Goal: Task Accomplishment & Management: Use online tool/utility

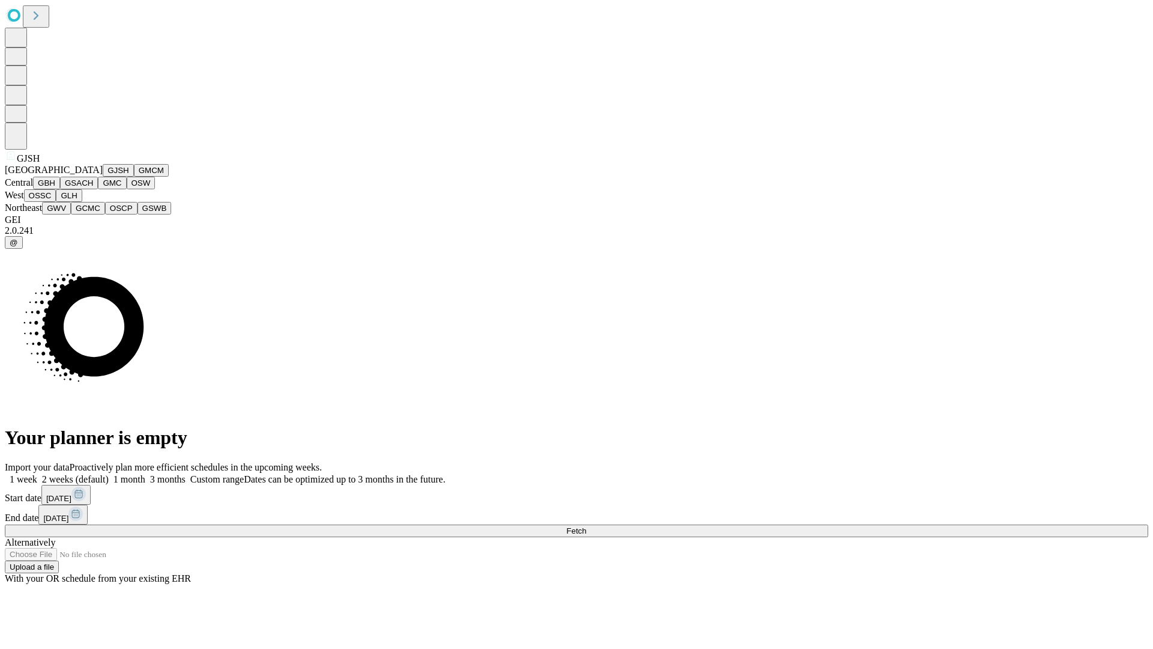
click at [103, 177] on button "GJSH" at bounding box center [118, 170] width 31 height 13
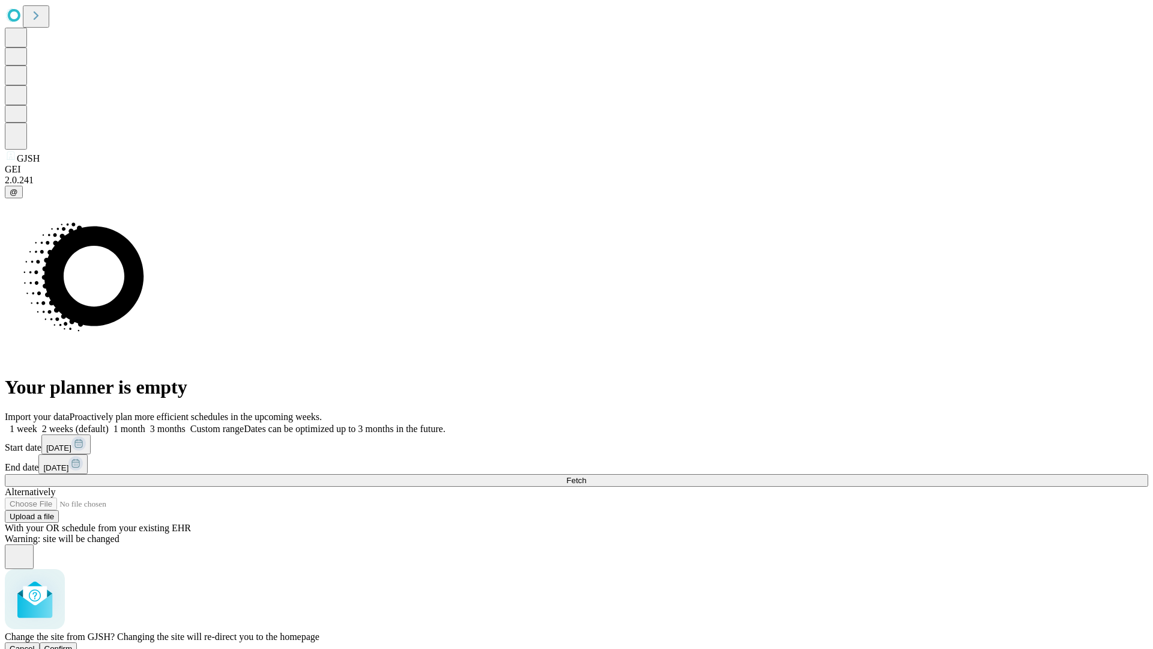
click at [73, 644] on span "Confirm" at bounding box center [58, 648] width 28 height 9
click at [145, 423] on label "1 month" at bounding box center [127, 428] width 37 height 10
click at [586, 476] on span "Fetch" at bounding box center [576, 480] width 20 height 9
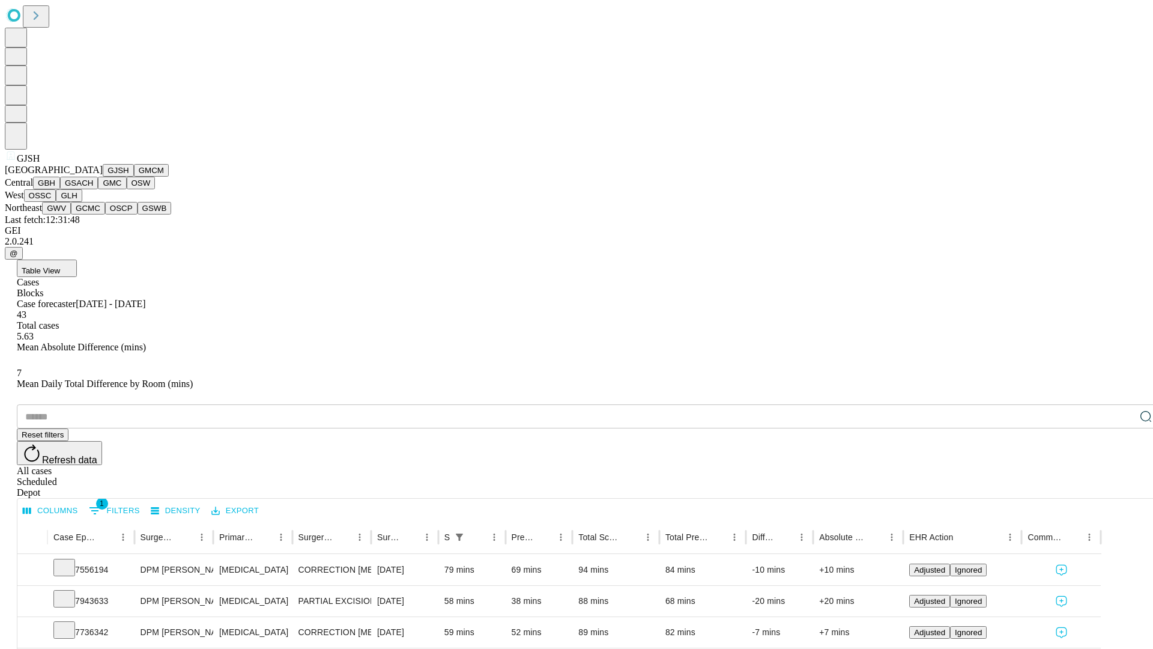
click at [134, 177] on button "GMCM" at bounding box center [151, 170] width 35 height 13
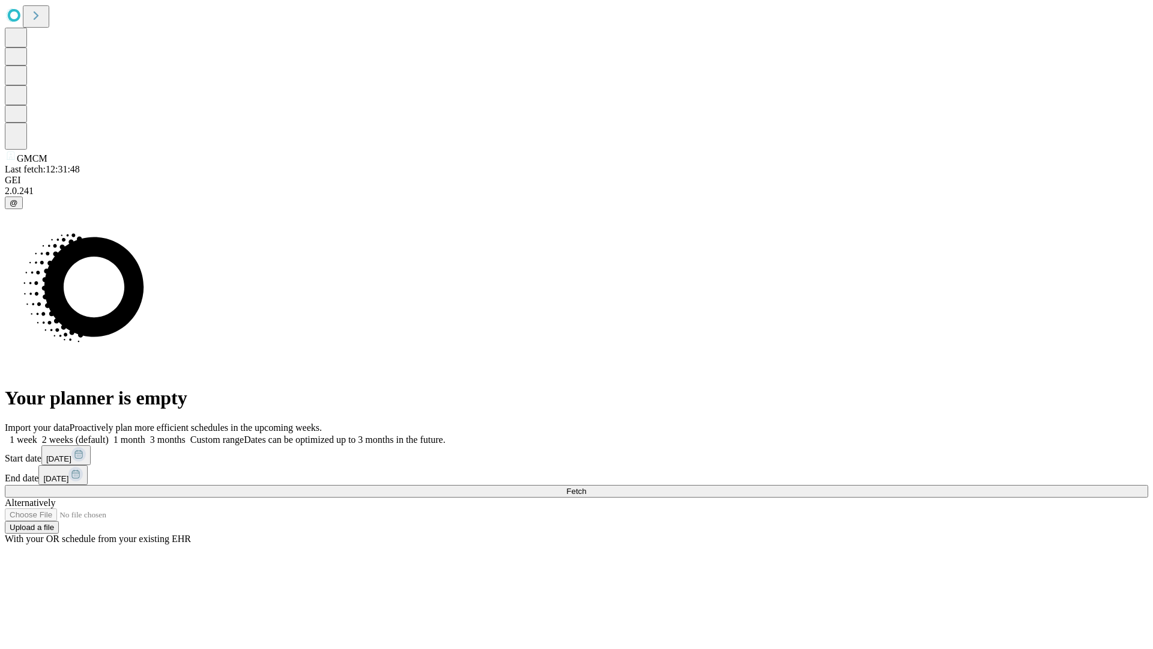
click at [586, 486] on span "Fetch" at bounding box center [576, 490] width 20 height 9
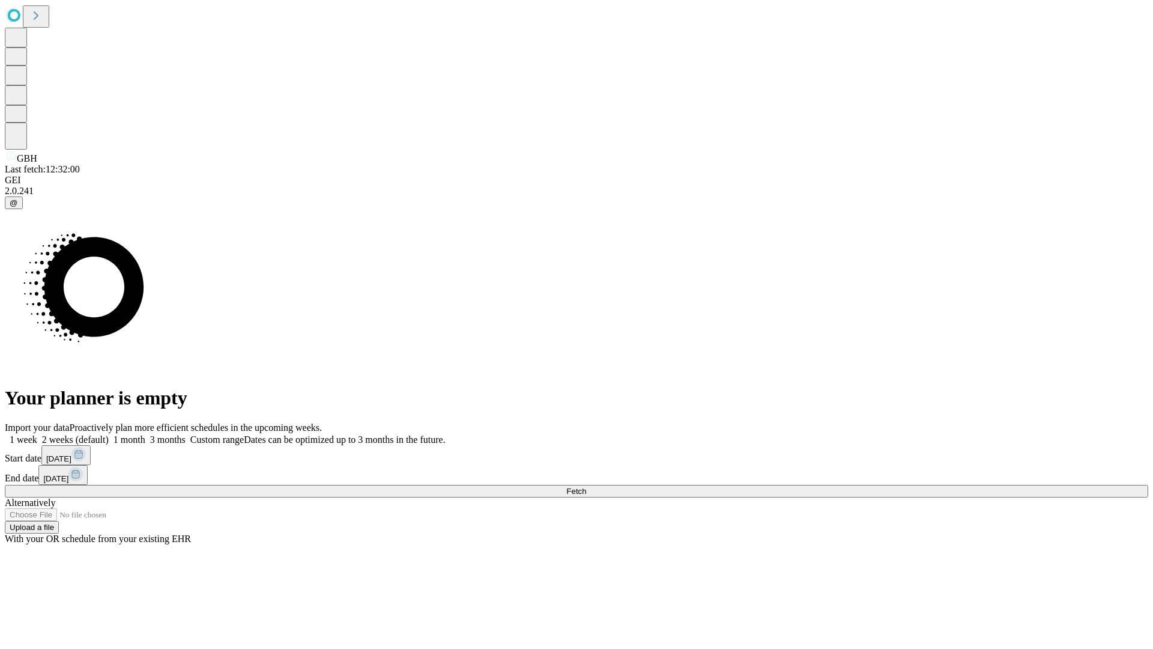
click at [145, 434] on label "1 month" at bounding box center [127, 439] width 37 height 10
click at [586, 486] on span "Fetch" at bounding box center [576, 490] width 20 height 9
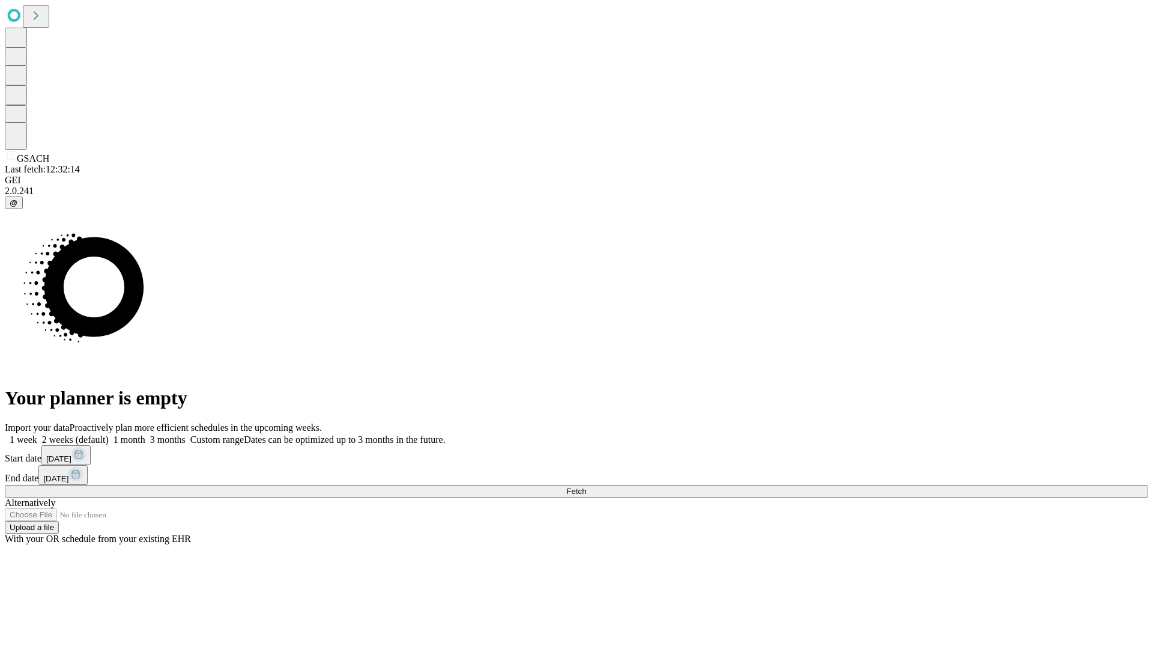
click at [145, 434] on label "1 month" at bounding box center [127, 439] width 37 height 10
click at [586, 486] on span "Fetch" at bounding box center [576, 490] width 20 height 9
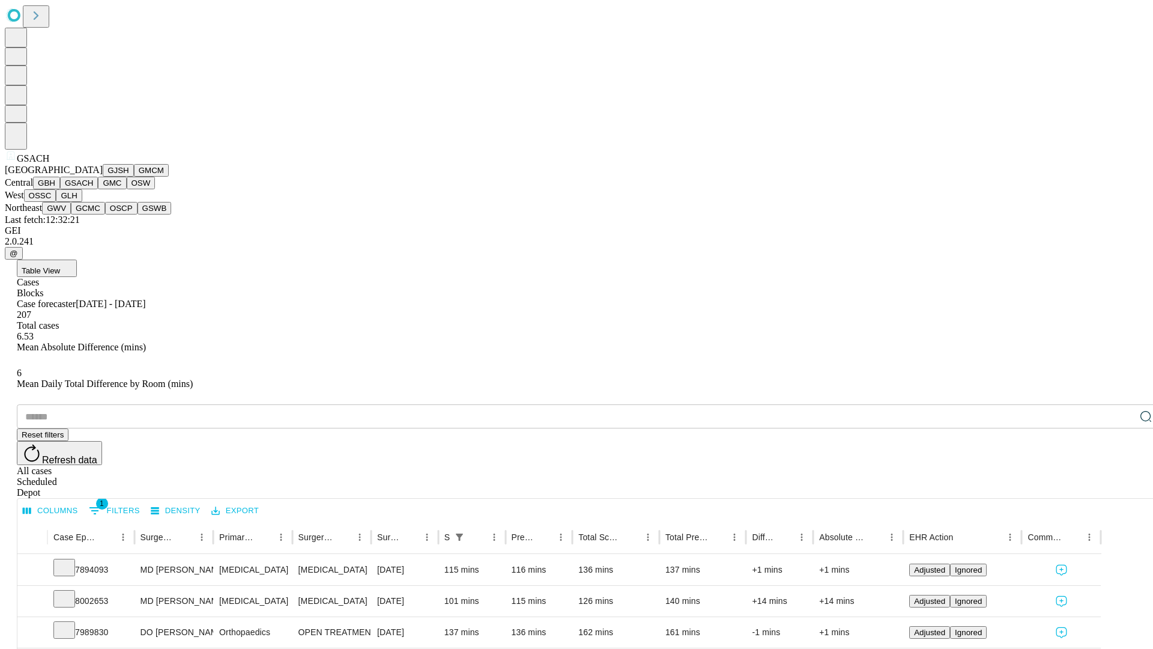
click at [98, 189] on button "GMC" at bounding box center [112, 183] width 28 height 13
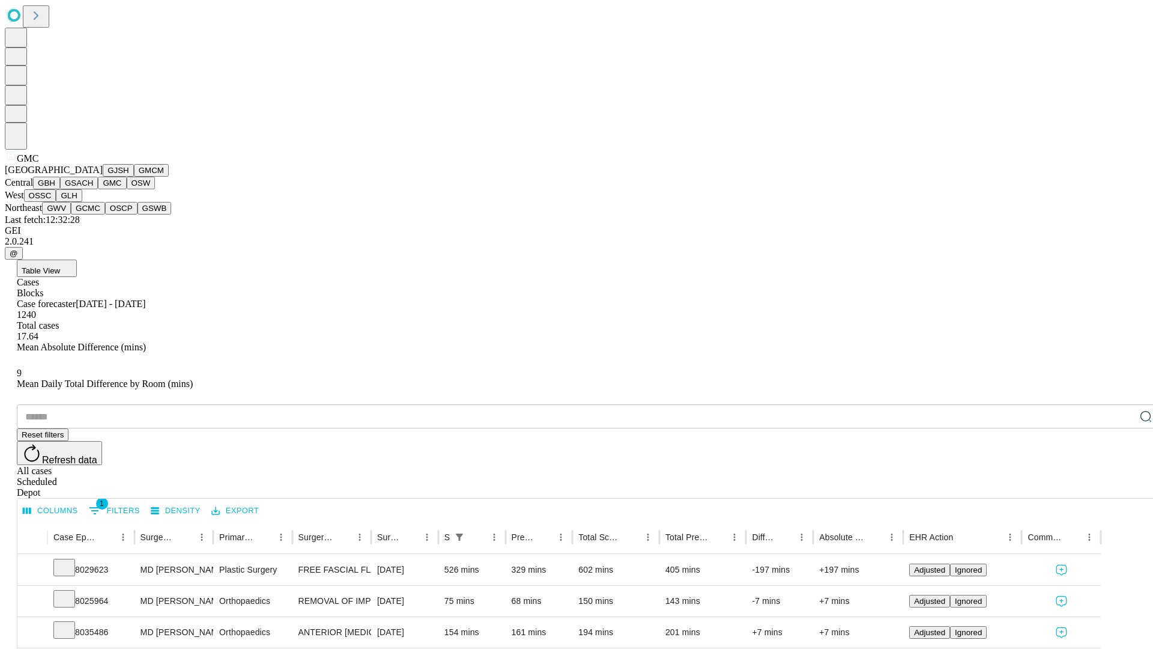
click at [127, 189] on button "OSW" at bounding box center [141, 183] width 29 height 13
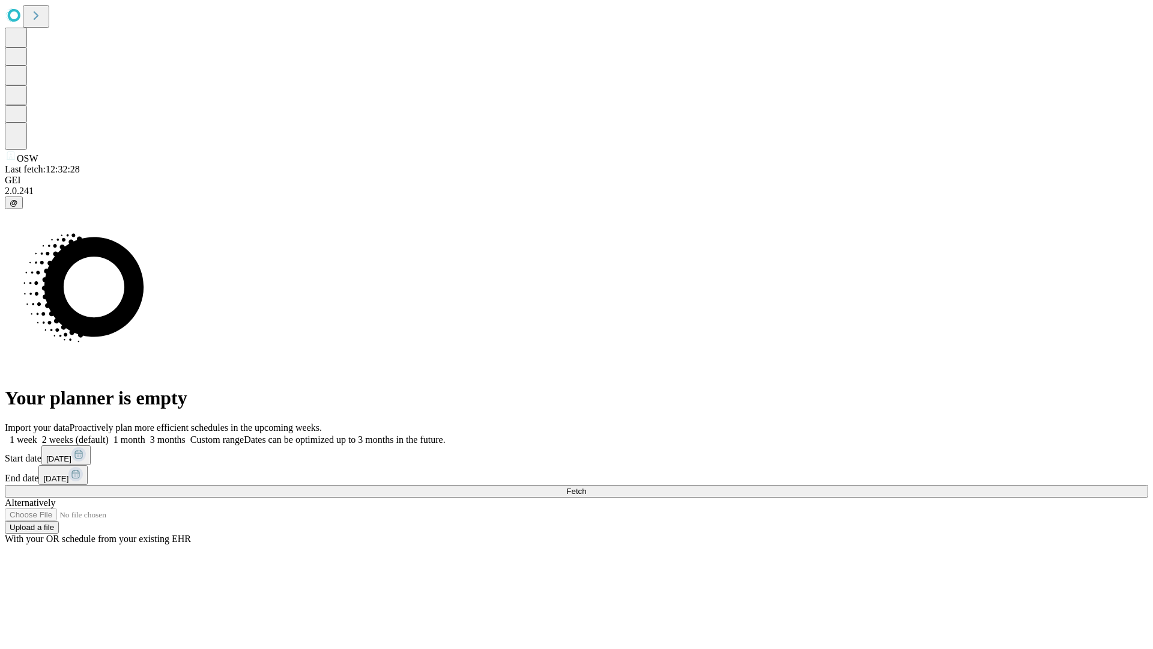
click at [145, 434] on label "1 month" at bounding box center [127, 439] width 37 height 10
click at [586, 486] on span "Fetch" at bounding box center [576, 490] width 20 height 9
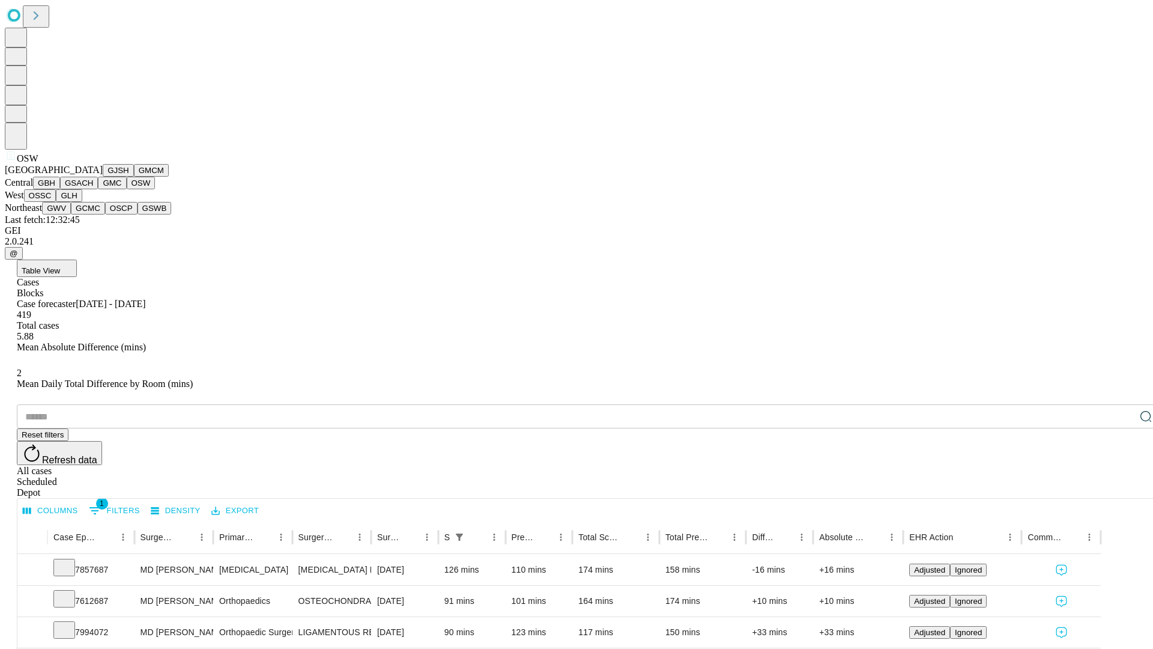
click at [56, 202] on button "OSSC" at bounding box center [40, 195] width 32 height 13
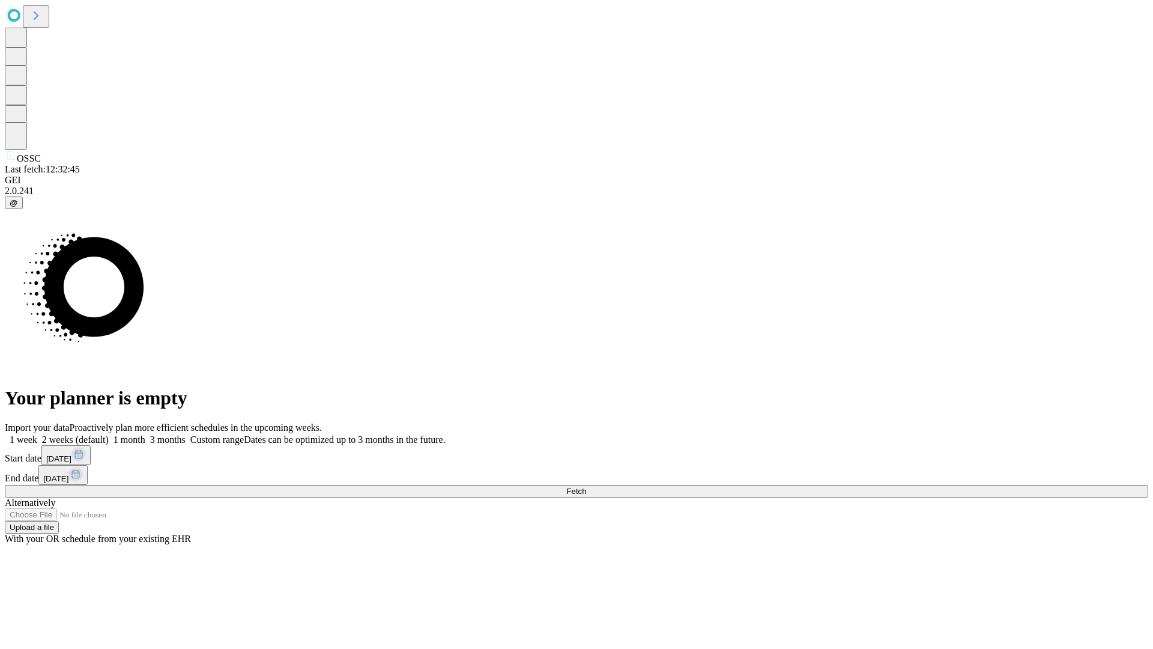
click at [145, 434] on label "1 month" at bounding box center [127, 439] width 37 height 10
click at [586, 486] on span "Fetch" at bounding box center [576, 490] width 20 height 9
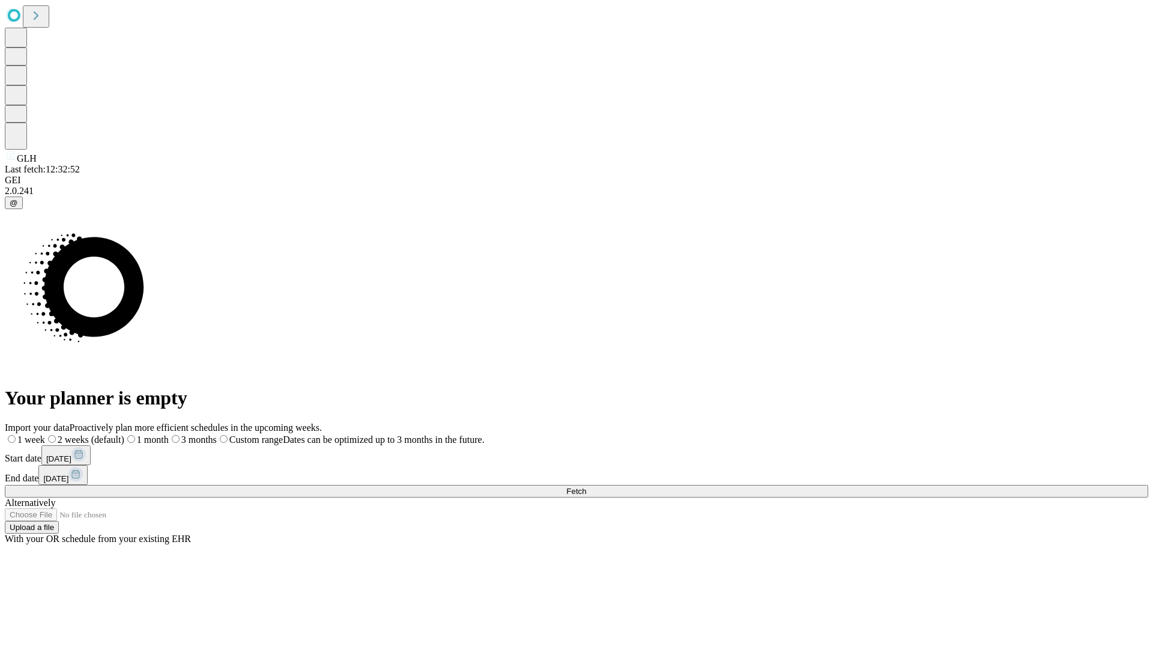
click at [169, 434] on label "1 month" at bounding box center [146, 439] width 44 height 10
click at [586, 486] on span "Fetch" at bounding box center [576, 490] width 20 height 9
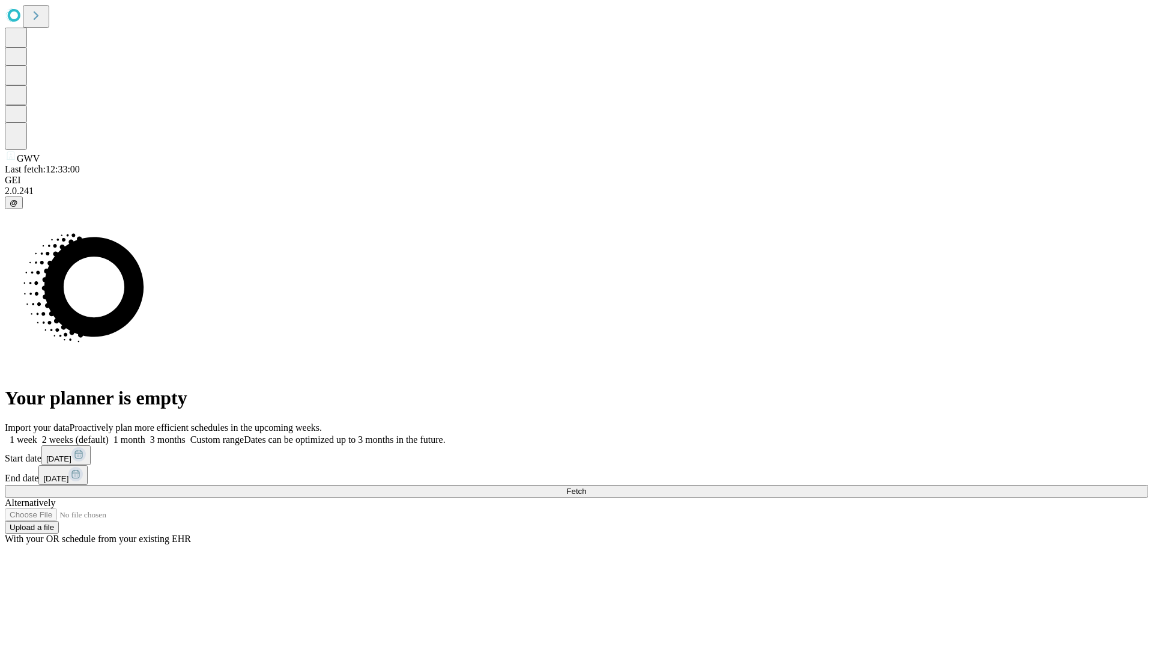
click at [145, 434] on label "1 month" at bounding box center [127, 439] width 37 height 10
click at [586, 486] on span "Fetch" at bounding box center [576, 490] width 20 height 9
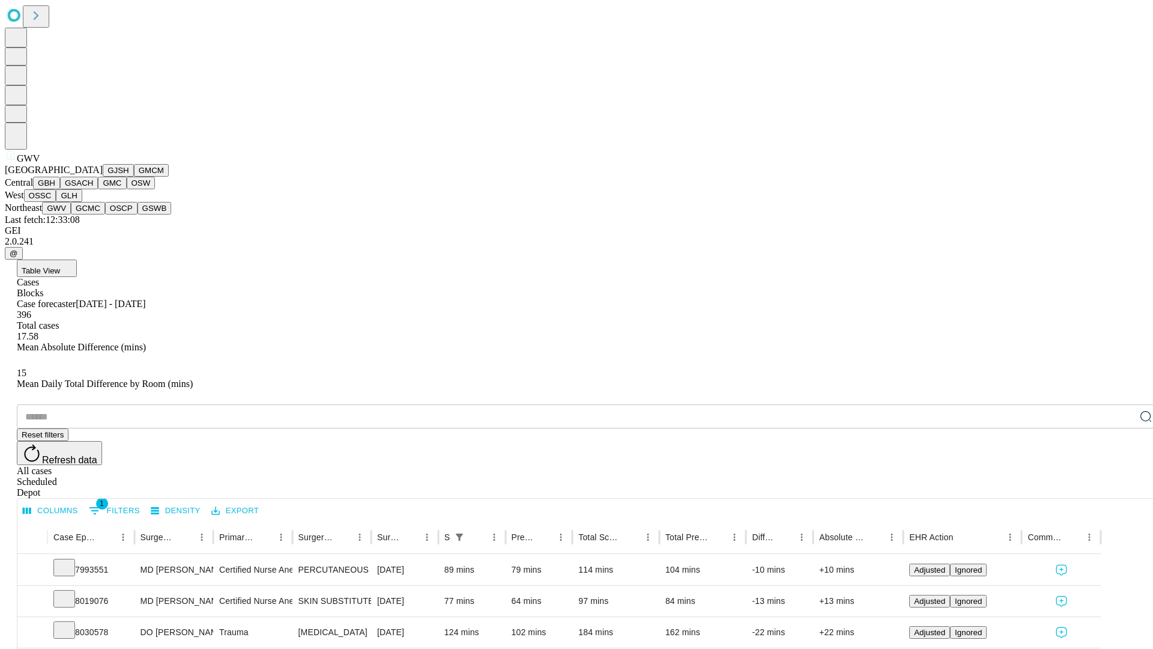
click at [93, 214] on button "GCMC" at bounding box center [88, 208] width 34 height 13
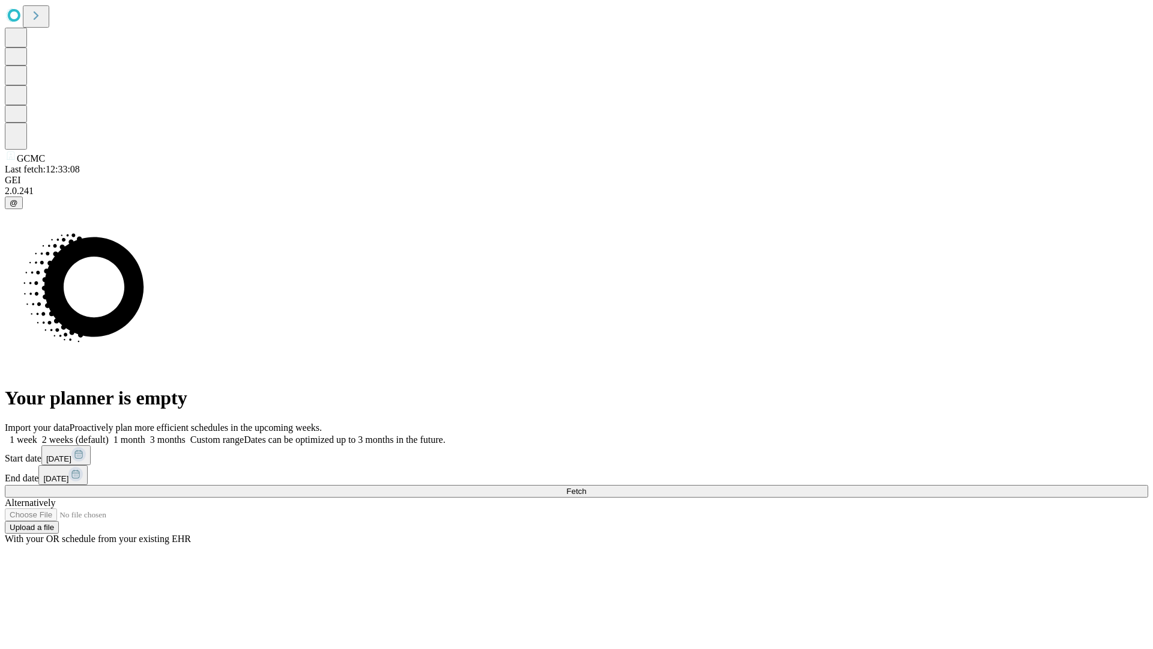
click at [145, 434] on label "1 month" at bounding box center [127, 439] width 37 height 10
click at [586, 486] on span "Fetch" at bounding box center [576, 490] width 20 height 9
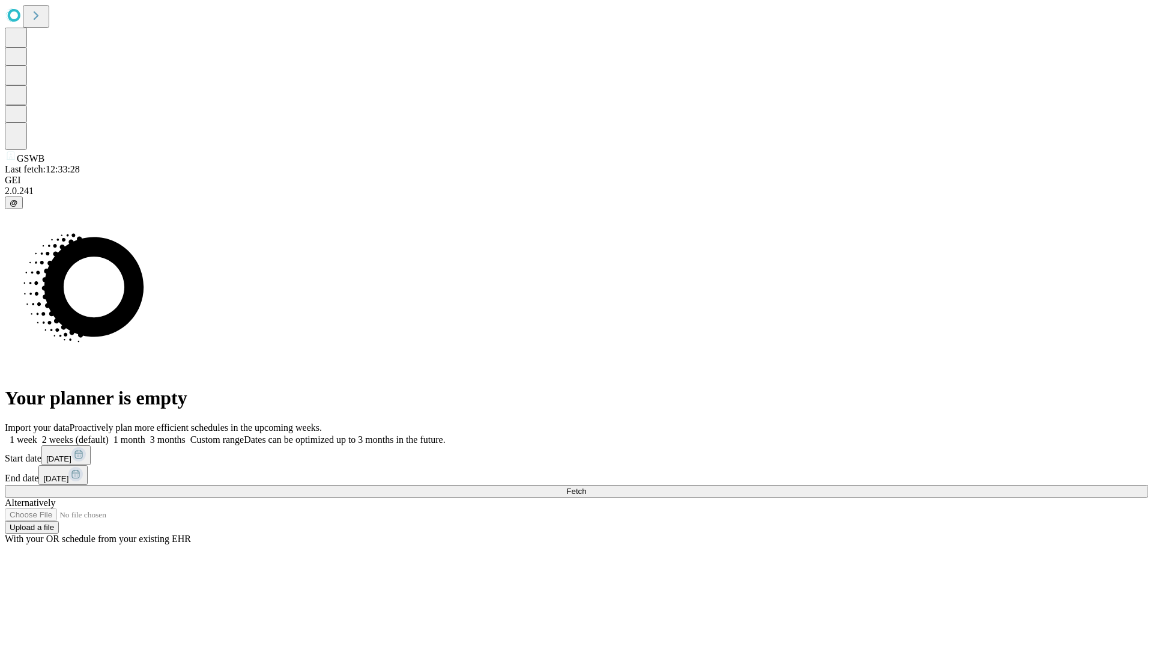
click at [586, 486] on span "Fetch" at bounding box center [576, 490] width 20 height 9
